Goal: Information Seeking & Learning: Learn about a topic

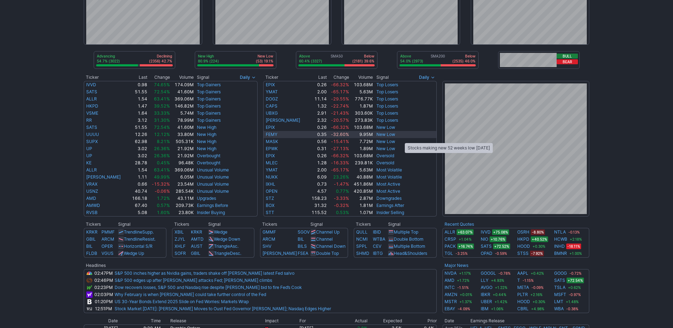
scroll to position [71, 0]
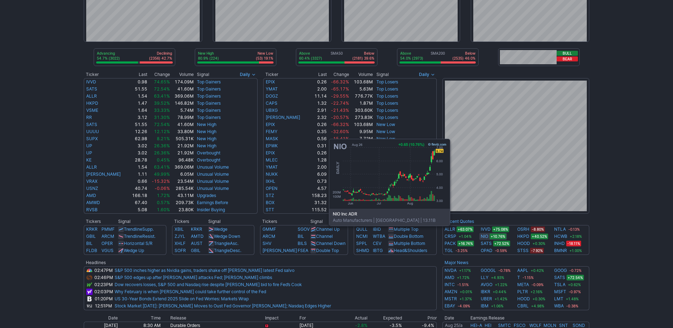
click at [481, 236] on link "NIO" at bounding box center [484, 236] width 7 height 7
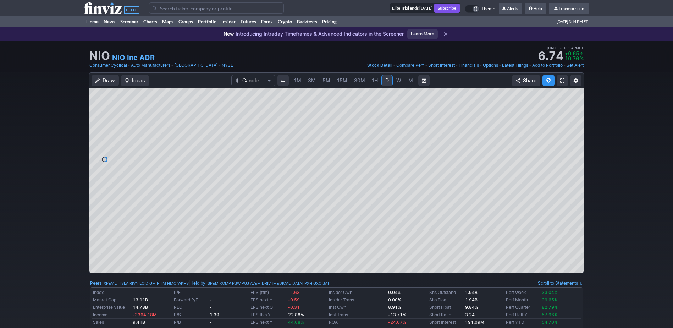
click at [298, 80] on span "1M" at bounding box center [297, 80] width 7 height 6
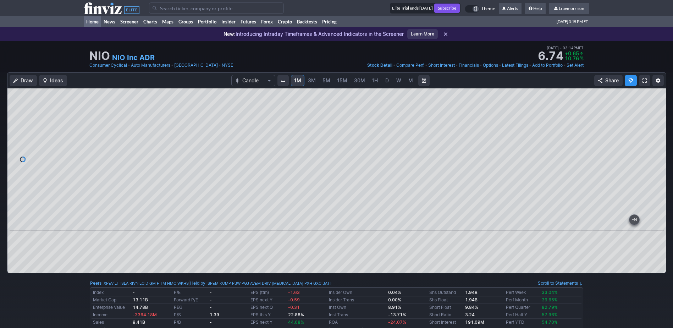
click at [89, 20] on link "Home" at bounding box center [92, 21] width 17 height 11
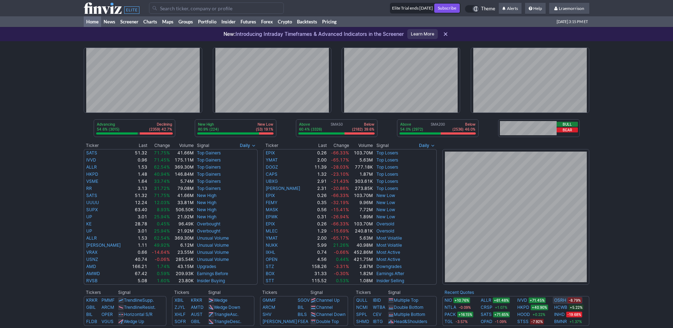
click at [559, 298] on link "OSRH" at bounding box center [560, 300] width 12 height 7
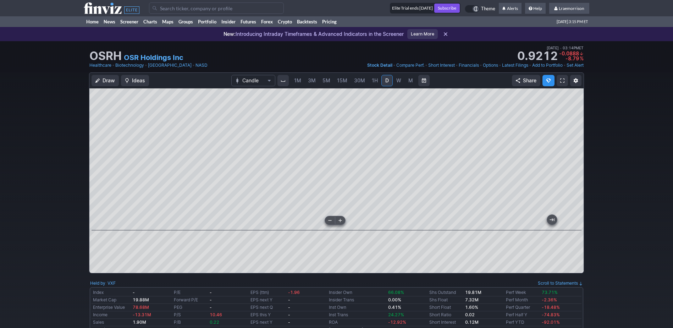
click at [371, 226] on div at bounding box center [336, 159] width 494 height 142
click at [298, 80] on span "1M" at bounding box center [297, 80] width 7 height 6
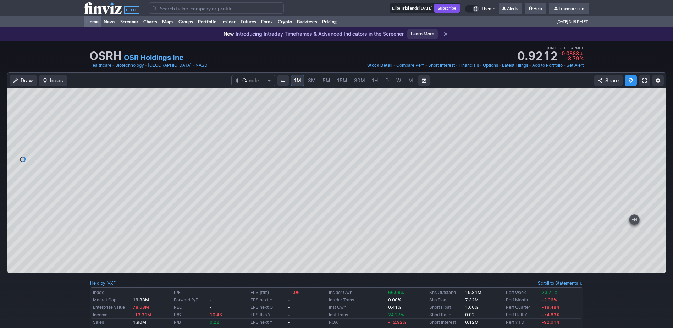
click at [92, 20] on link "Home" at bounding box center [92, 21] width 17 height 11
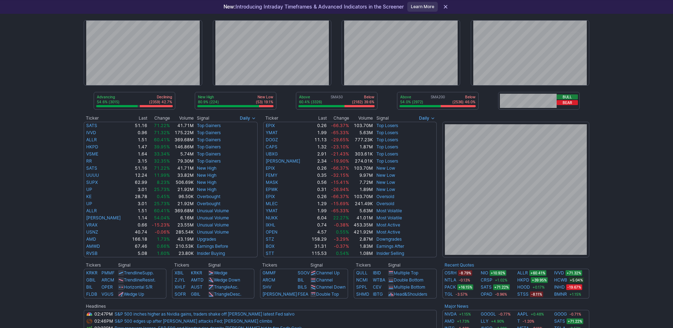
scroll to position [35, 0]
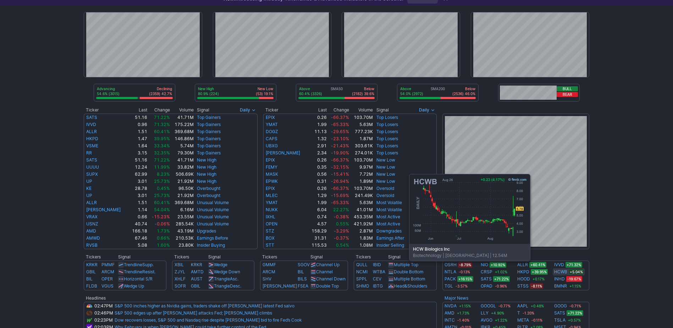
click at [561, 271] on link "HCWB" at bounding box center [560, 271] width 13 height 7
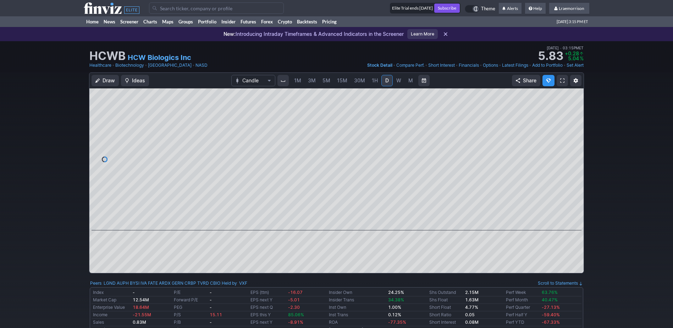
click at [298, 79] on span "1M" at bounding box center [297, 80] width 7 height 6
